Goal: Task Accomplishment & Management: Use online tool/utility

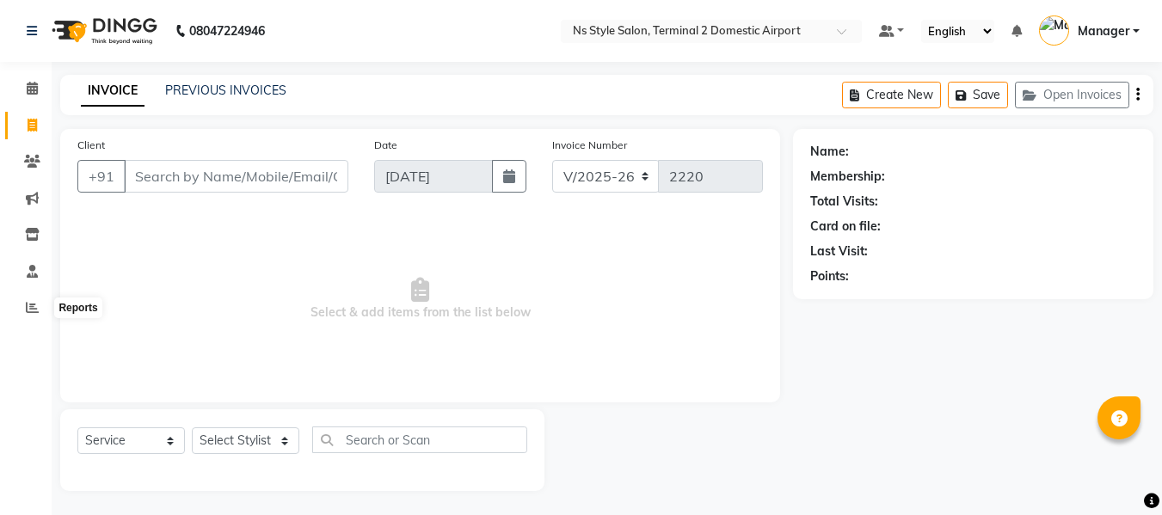
select select "5661"
select select "service"
drag, startPoint x: 0, startPoint y: 0, endPoint x: 31, endPoint y: 299, distance: 300.1
click at [31, 299] on span at bounding box center [32, 307] width 30 height 20
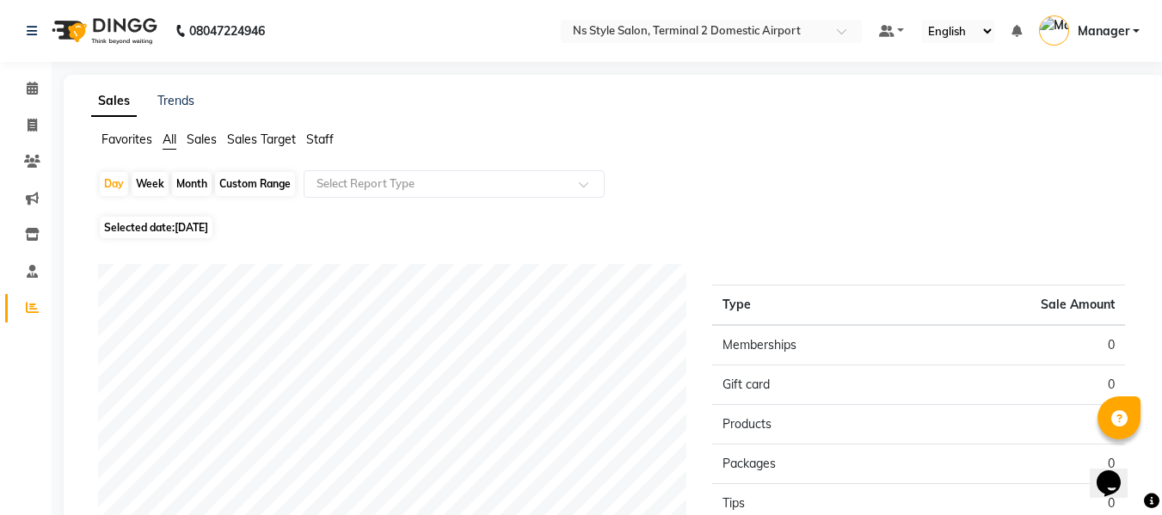
click at [322, 138] on span "Staff" at bounding box center [320, 139] width 28 height 15
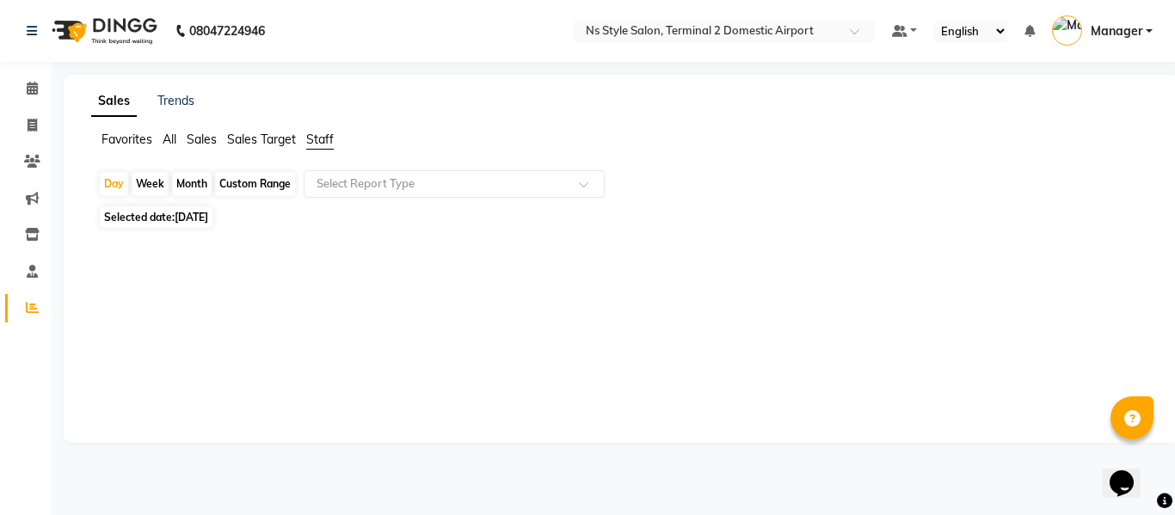
click at [194, 188] on div "Month" at bounding box center [192, 184] width 40 height 24
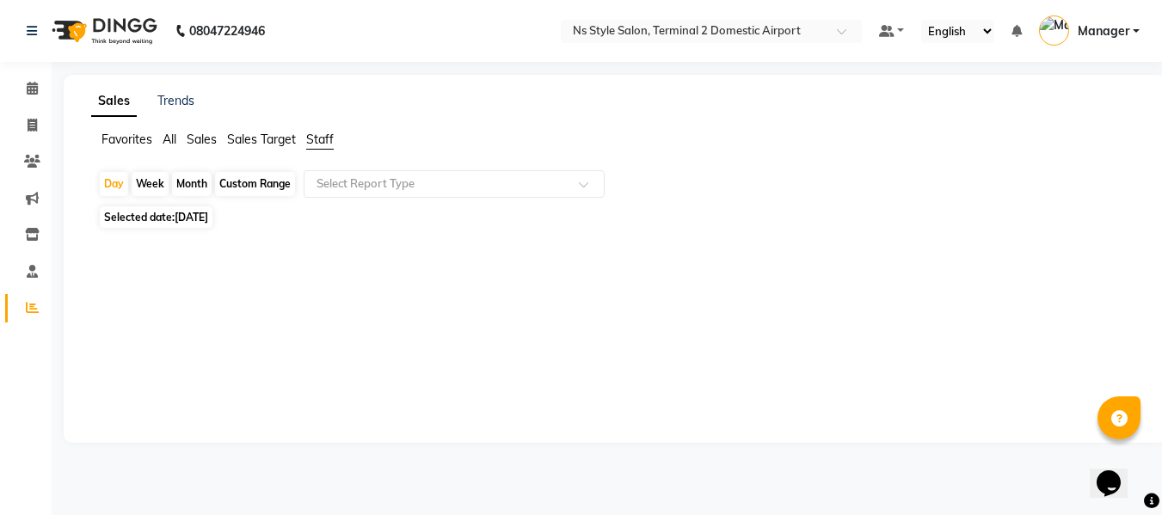
select select "9"
select select "2025"
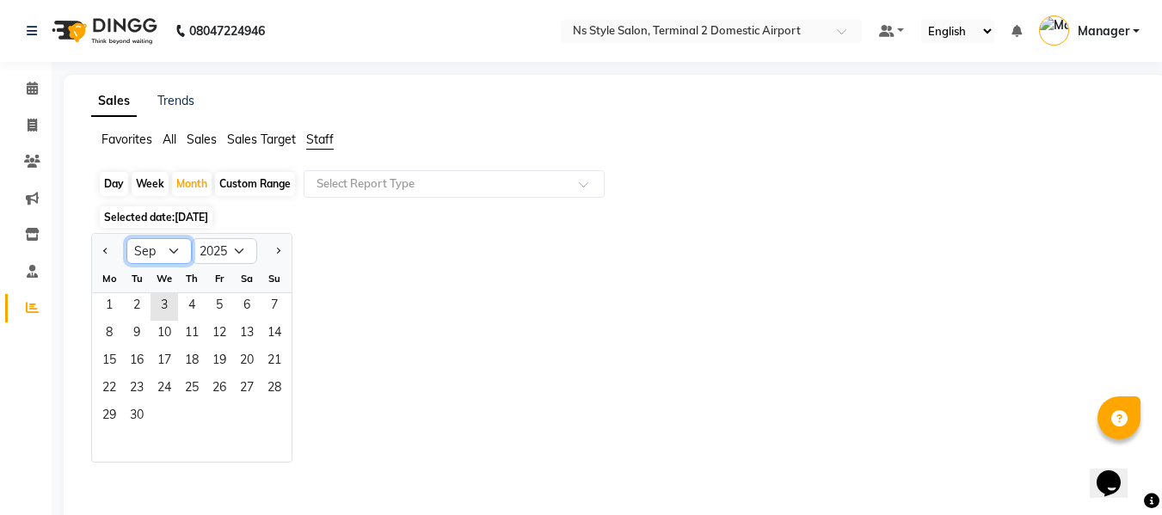
click at [163, 241] on select "Jan Feb Mar Apr May Jun [DATE] Aug Sep Oct Nov Dec" at bounding box center [158, 251] width 65 height 26
select select "8"
click at [126, 238] on select "Jan Feb Mar Apr May Jun [DATE] Aug Sep Oct Nov Dec" at bounding box center [158, 251] width 65 height 26
click at [218, 303] on span "1" at bounding box center [220, 307] width 28 height 28
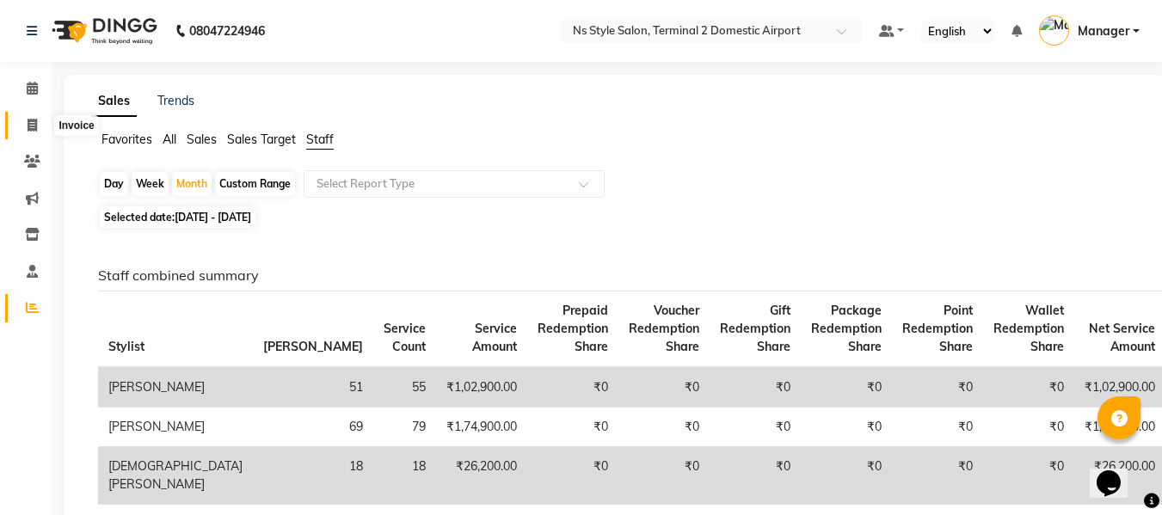
click at [23, 131] on span at bounding box center [32, 126] width 30 height 20
select select "service"
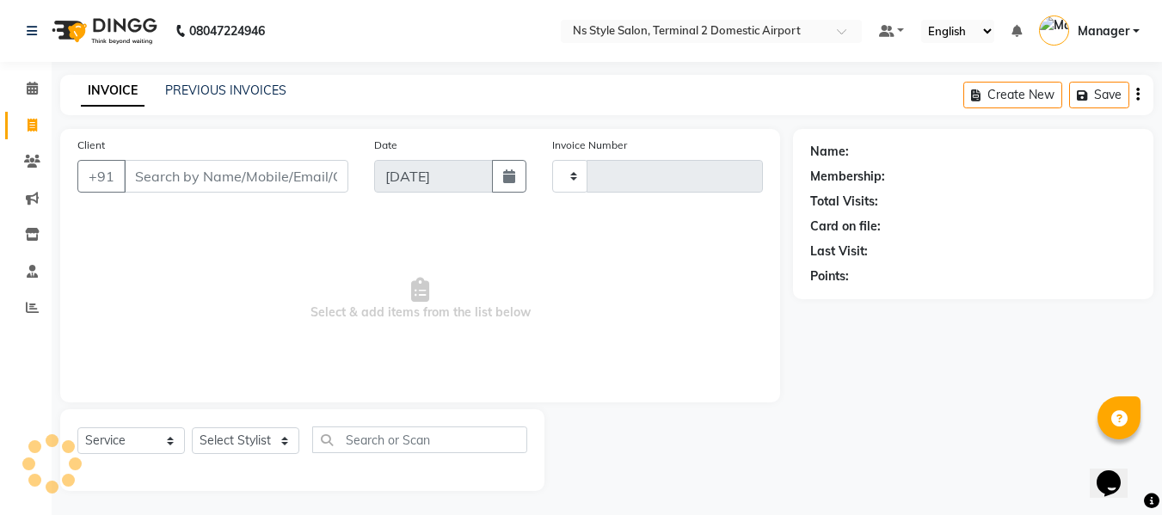
scroll to position [2, 0]
type input "2220"
select select "5661"
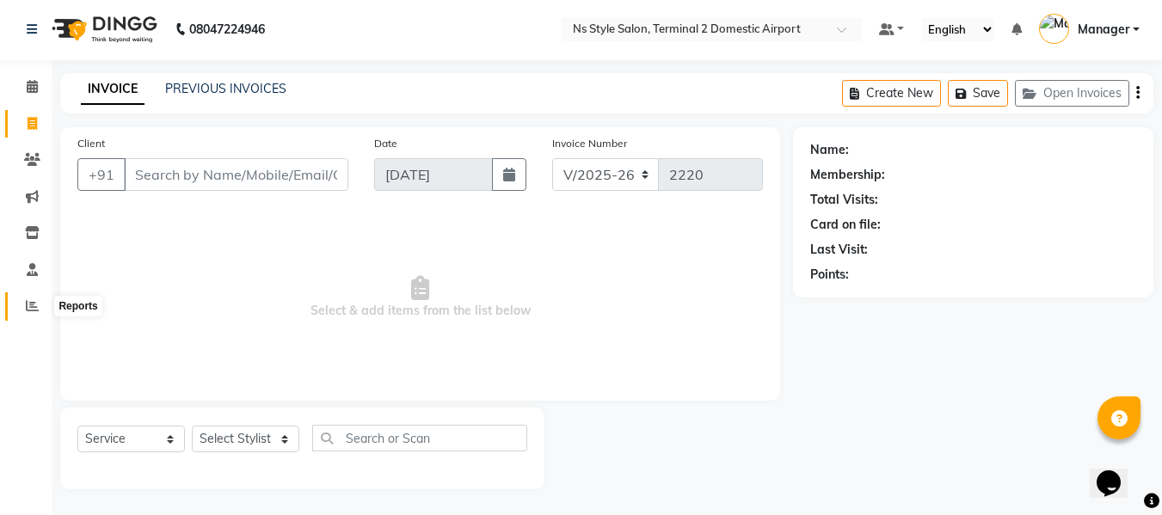
click at [30, 300] on icon at bounding box center [32, 305] width 13 height 13
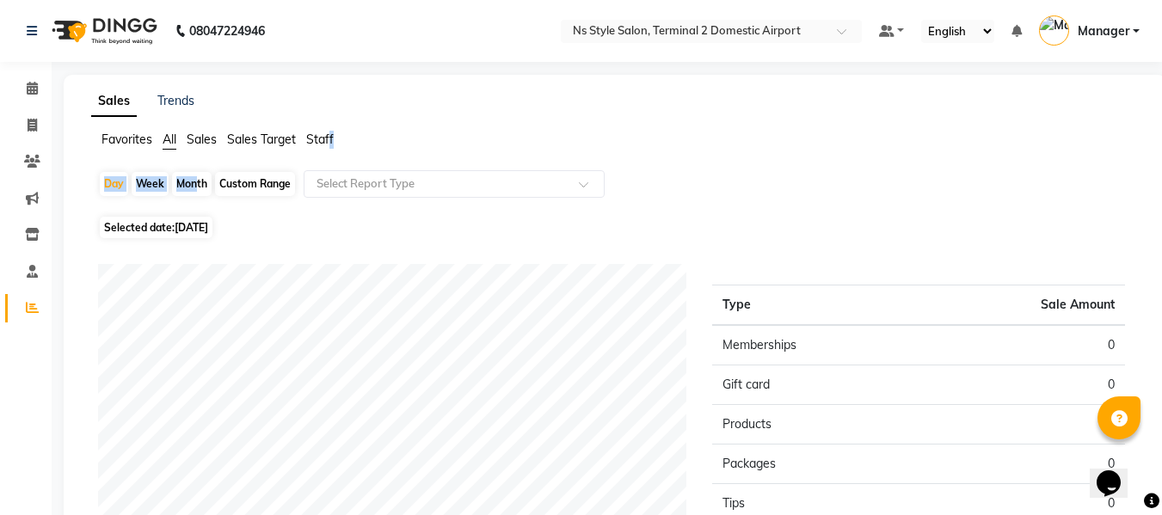
drag, startPoint x: 330, startPoint y: 139, endPoint x: 194, endPoint y: 194, distance: 146.7
click at [194, 194] on app-reports "Favorites All Sales Sales Target Staff Day Week Month Custom Range Select Repor…" at bounding box center [615, 454] width 1069 height 647
click at [322, 138] on span "Staff" at bounding box center [320, 139] width 28 height 15
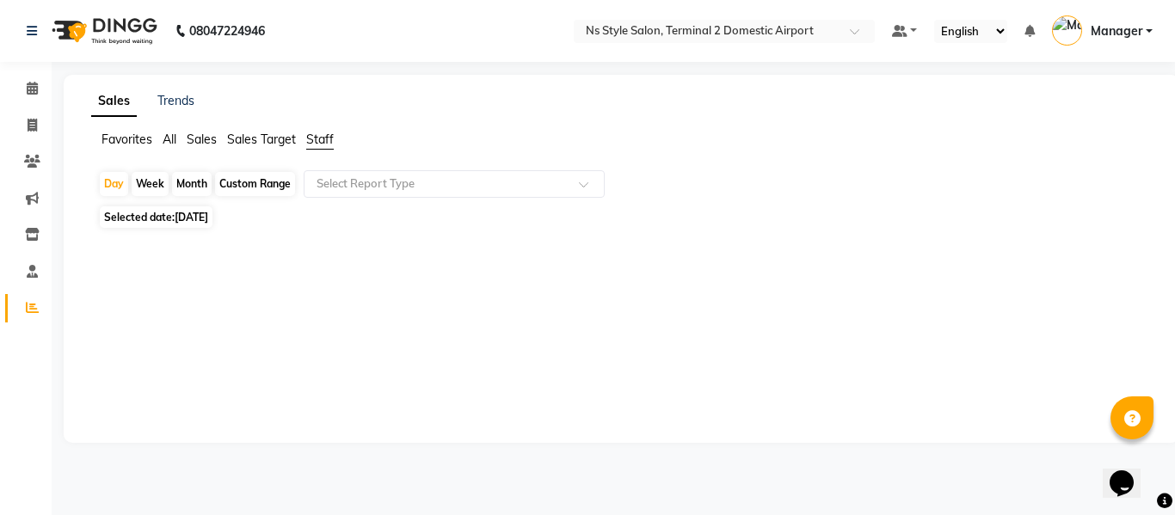
click at [191, 188] on div "Month" at bounding box center [192, 184] width 40 height 24
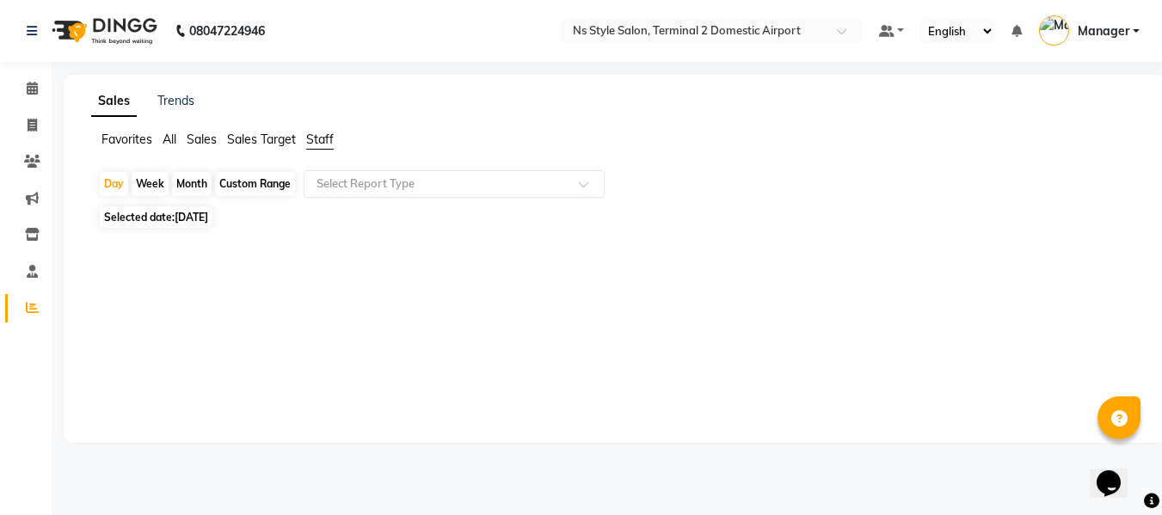
select select "9"
select select "2025"
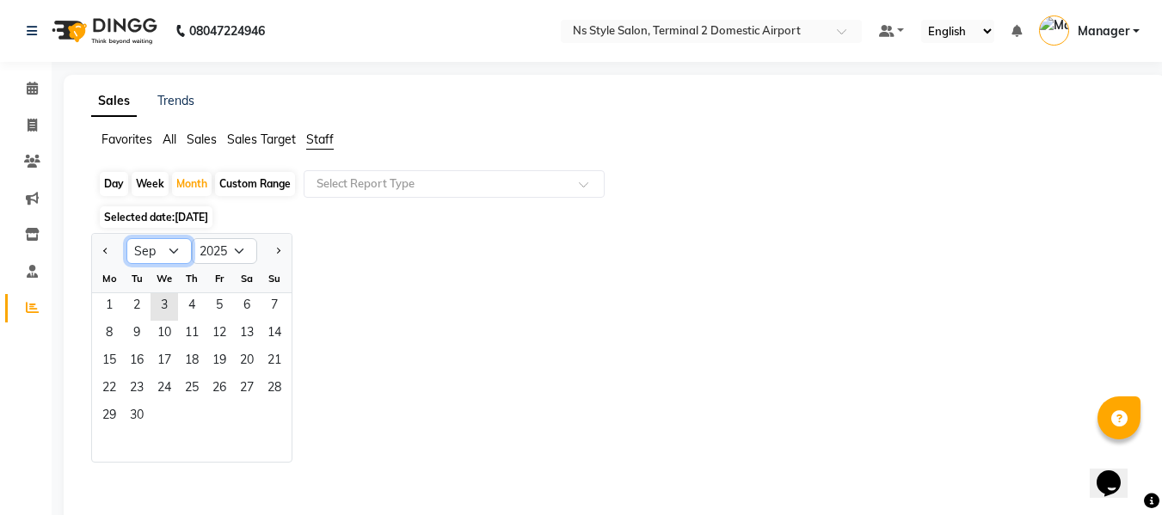
click at [149, 253] on select "Jan Feb Mar Apr May Jun [DATE] Aug Sep Oct Nov Dec" at bounding box center [158, 251] width 65 height 26
select select "8"
click at [126, 238] on select "Jan Feb Mar Apr May Jun [DATE] Aug Sep Oct Nov Dec" at bounding box center [158, 251] width 65 height 26
click at [216, 305] on span "1" at bounding box center [220, 307] width 28 height 28
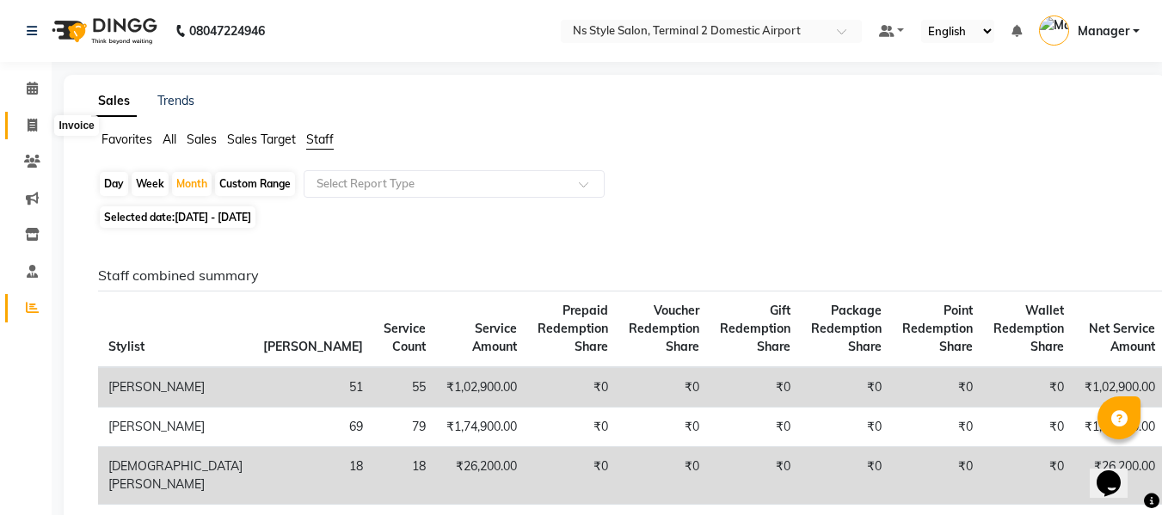
click at [25, 116] on span at bounding box center [32, 126] width 30 height 20
select select "service"
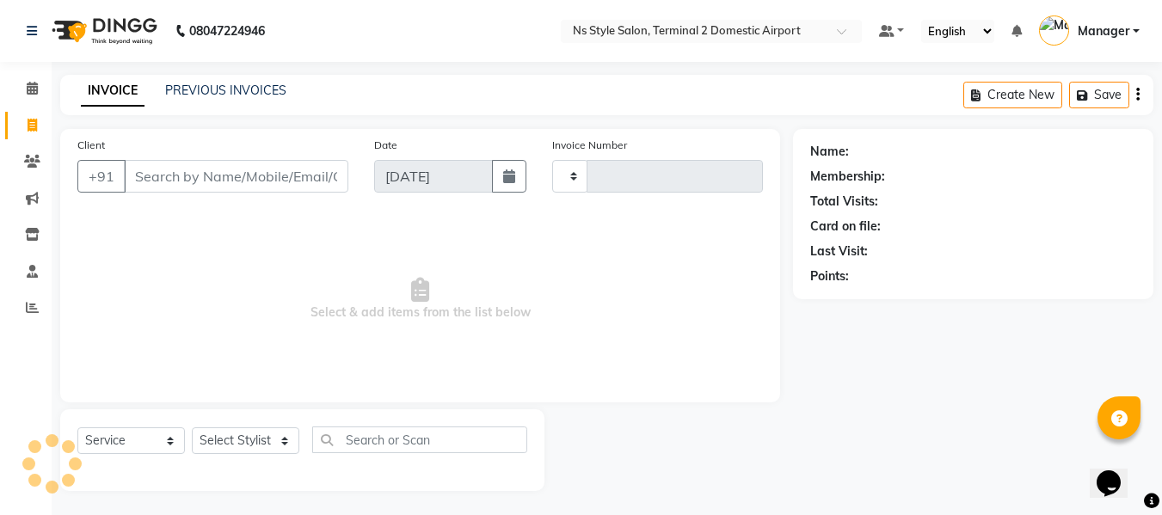
scroll to position [2, 0]
type input "2220"
select select "5661"
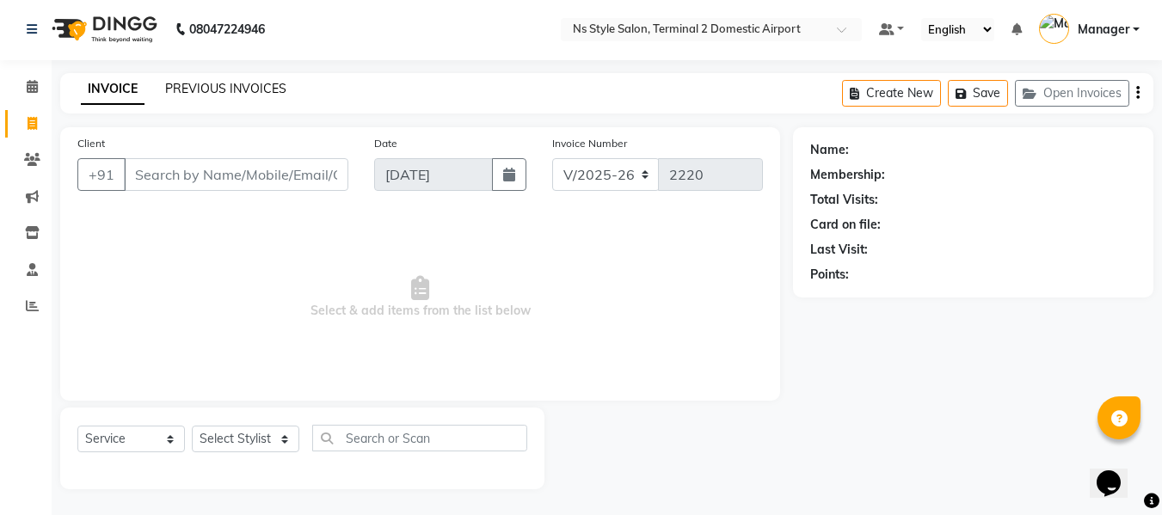
click at [245, 90] on link "PREVIOUS INVOICES" at bounding box center [225, 88] width 121 height 15
